Goal: Transaction & Acquisition: Purchase product/service

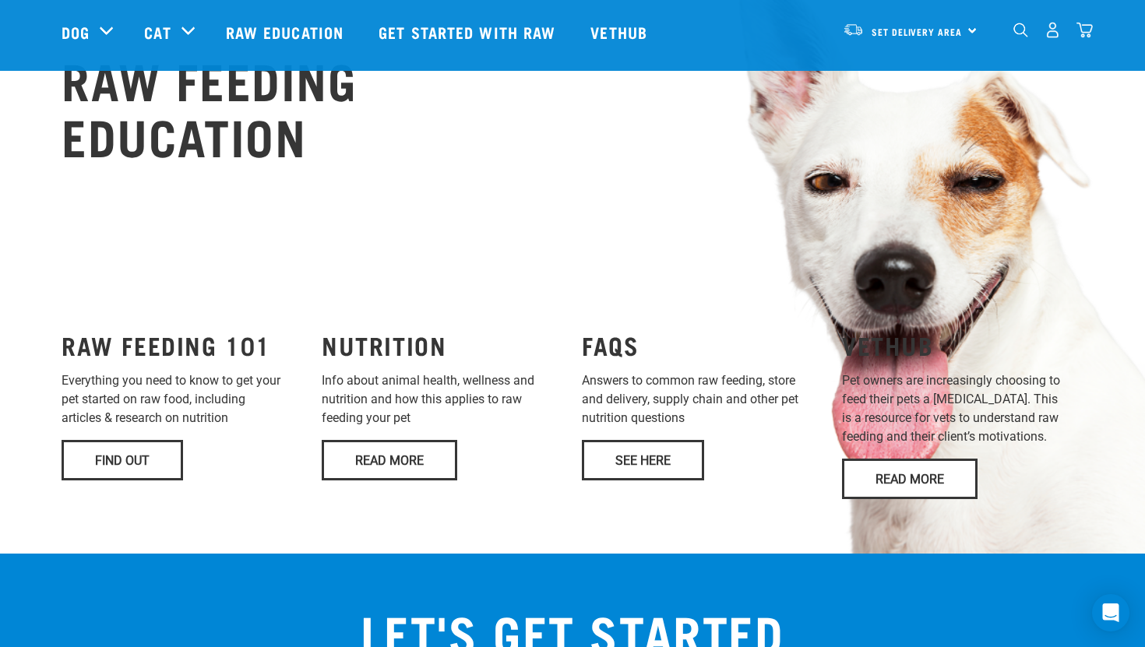
scroll to position [1211, 0]
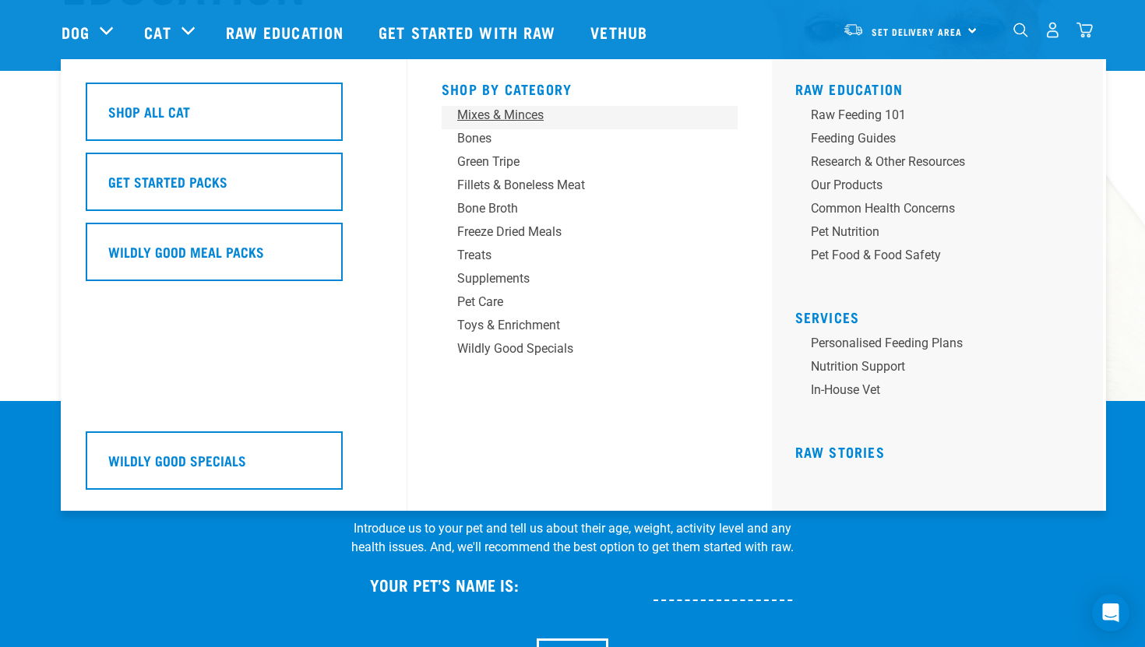
click at [477, 114] on div "Mixes & Minces" at bounding box center [578, 115] width 243 height 19
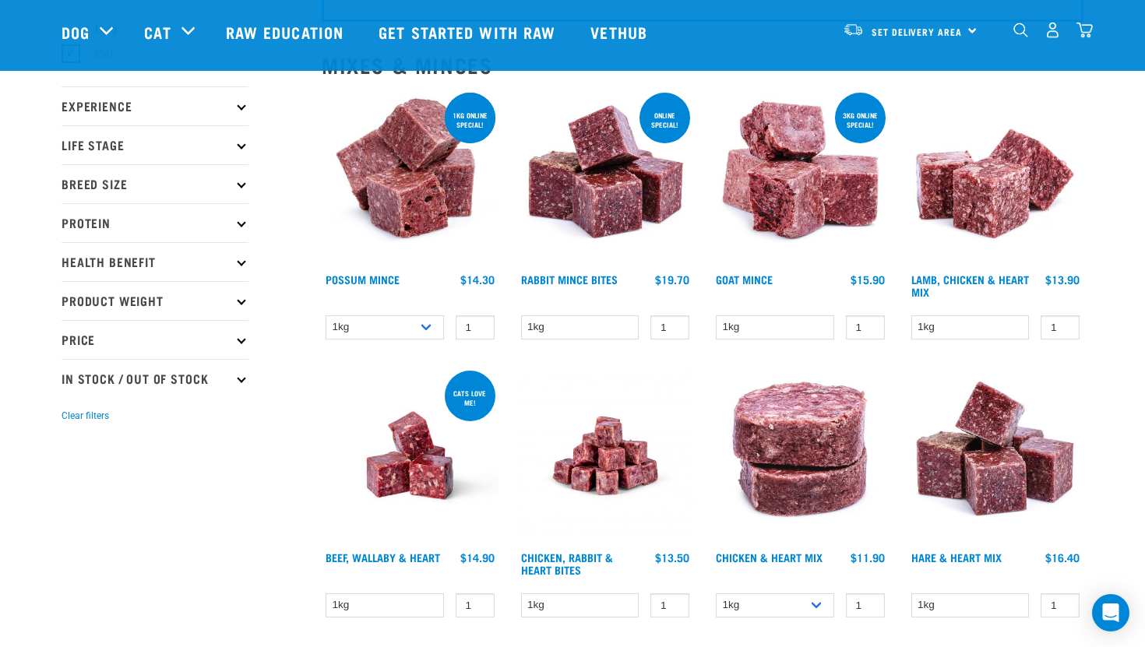
scroll to position [147, 0]
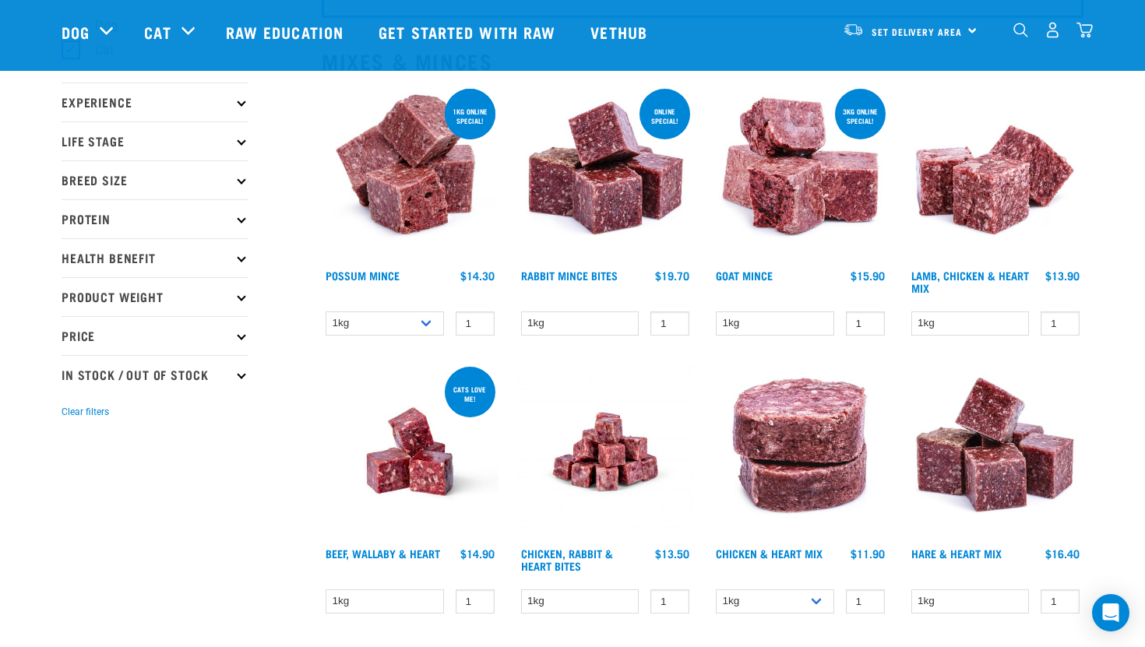
click at [625, 197] on img at bounding box center [605, 174] width 177 height 177
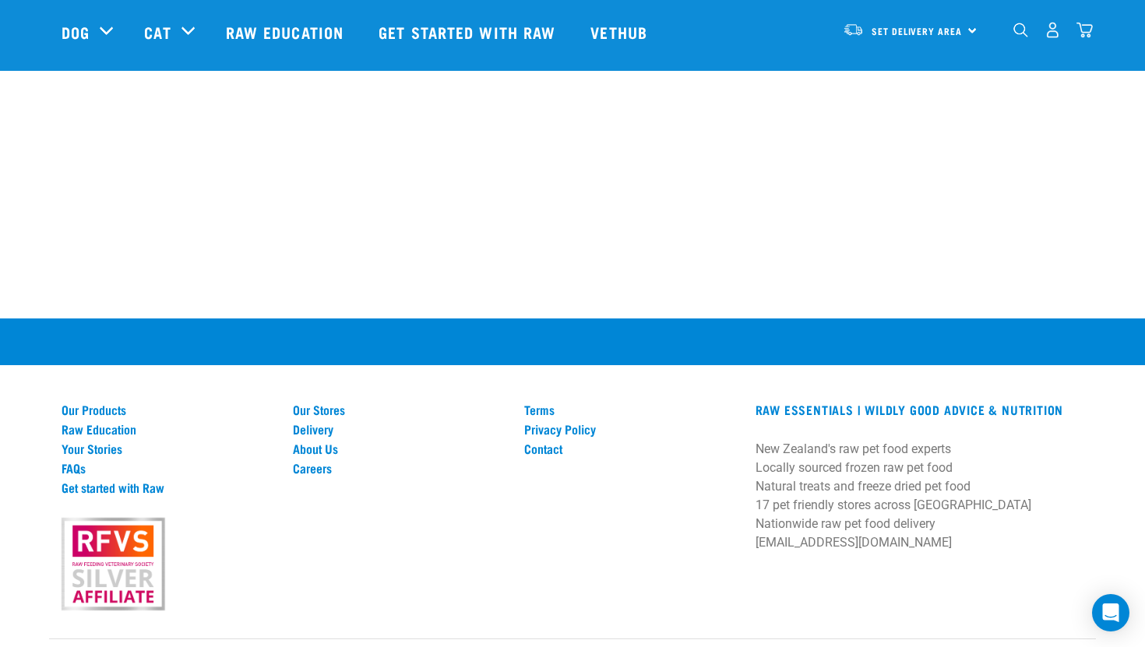
scroll to position [1463, 0]
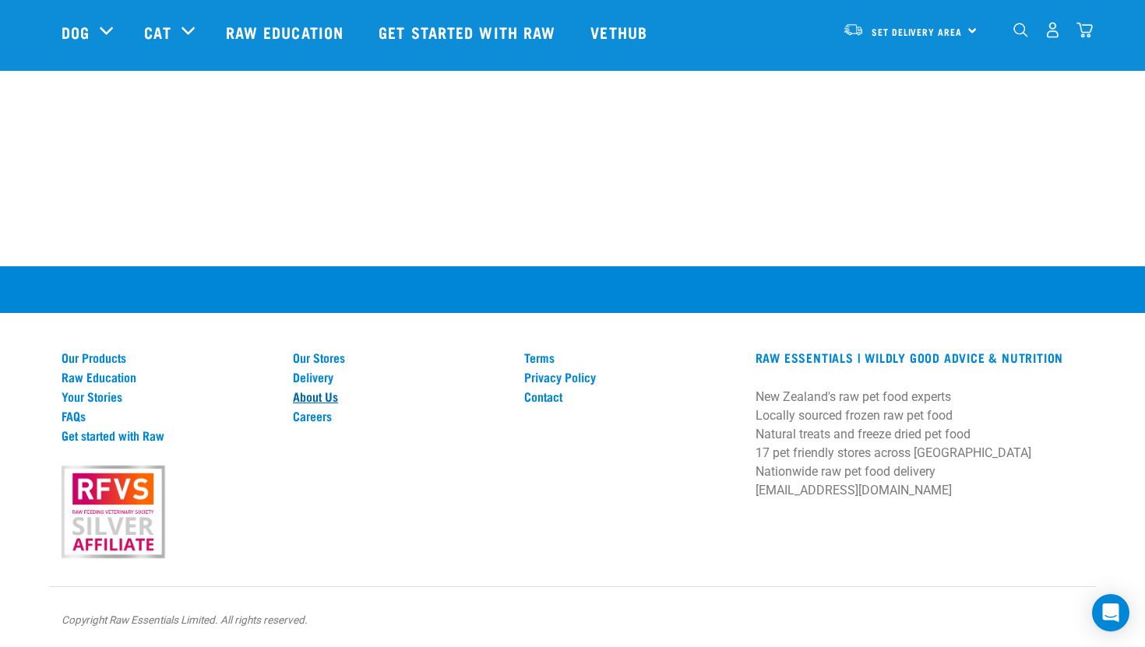
click at [312, 392] on link "About Us" at bounding box center [399, 396] width 213 height 14
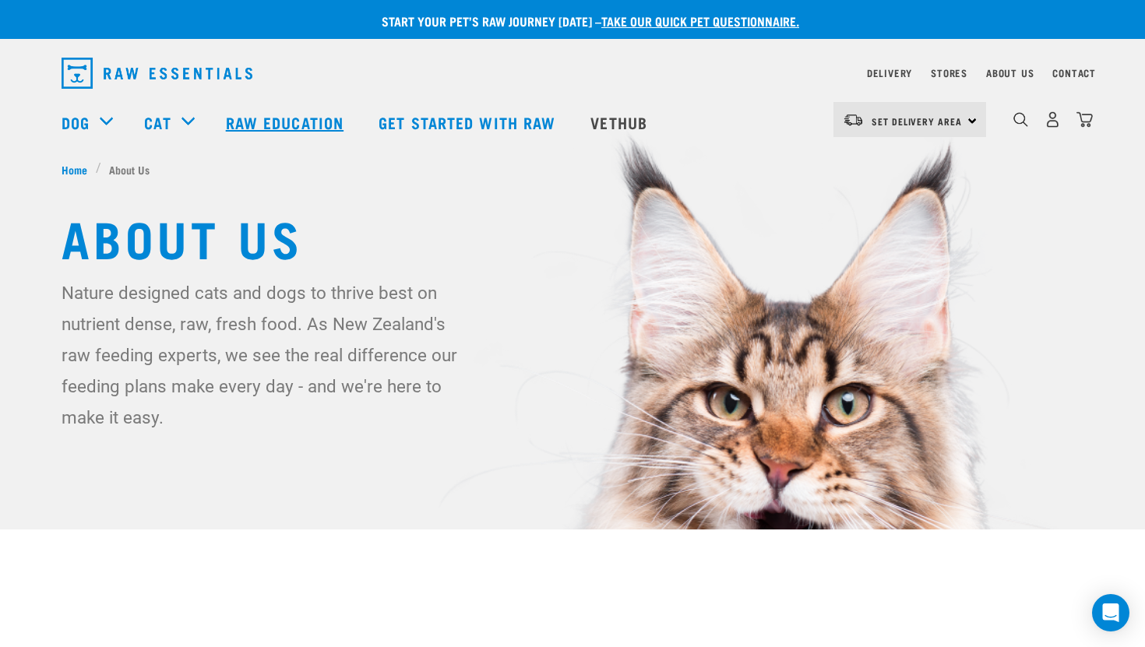
click at [312, 132] on link "Raw Education" at bounding box center [286, 122] width 153 height 62
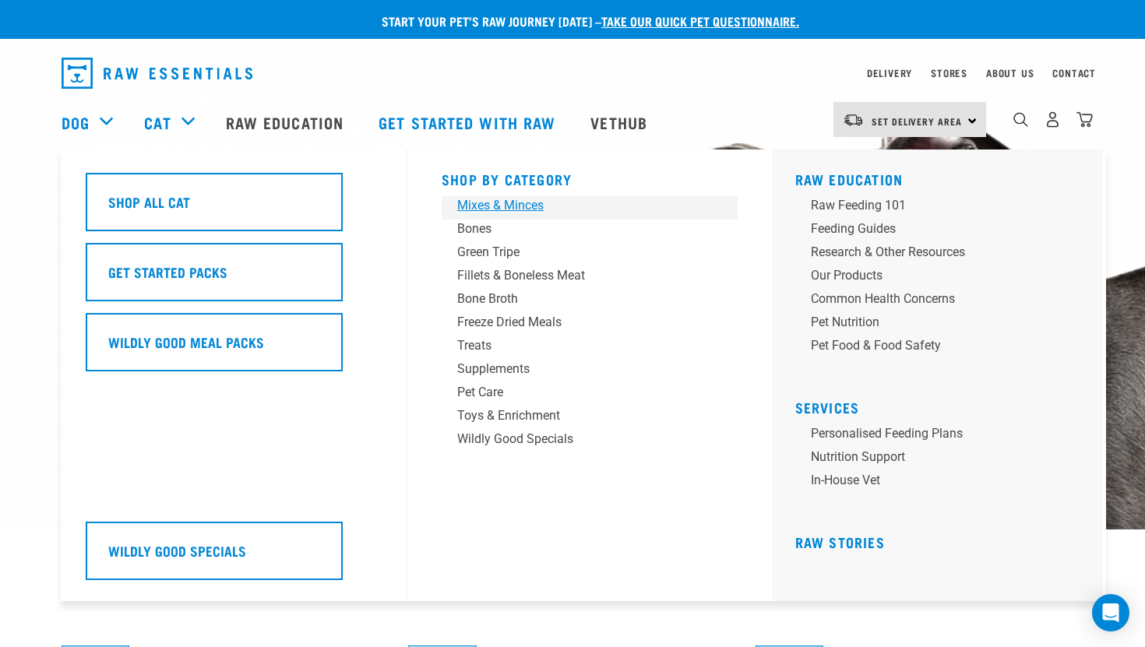
click at [531, 205] on div "Mixes & Minces" at bounding box center [578, 205] width 243 height 19
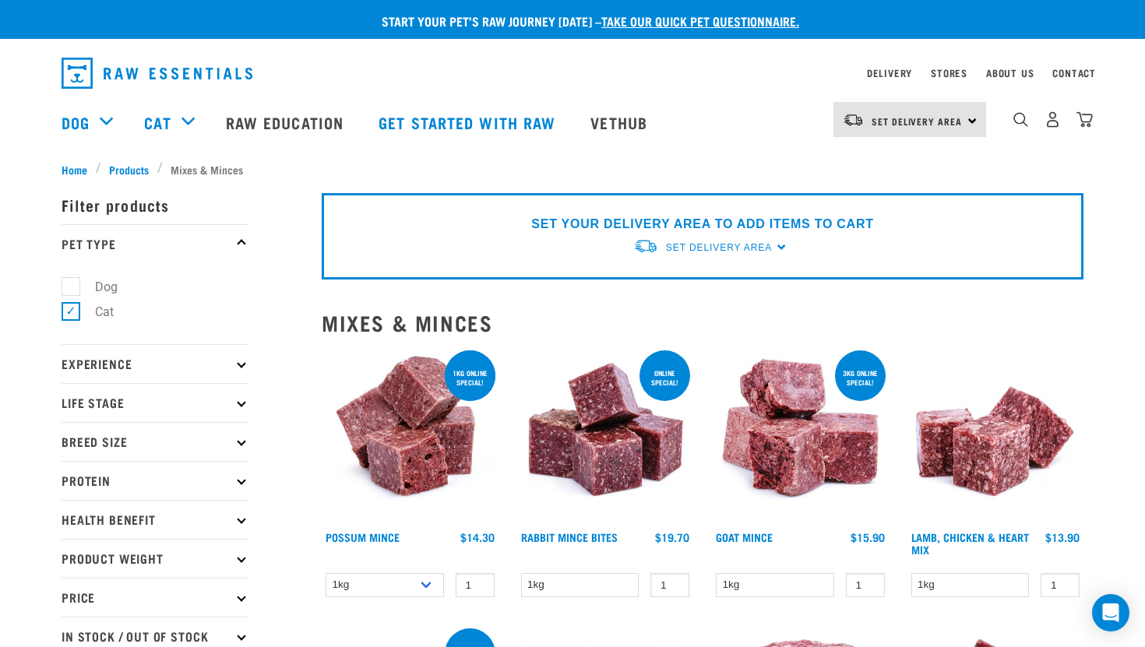
click at [592, 413] on img at bounding box center [605, 435] width 177 height 177
